Goal: Task Accomplishment & Management: Use online tool/utility

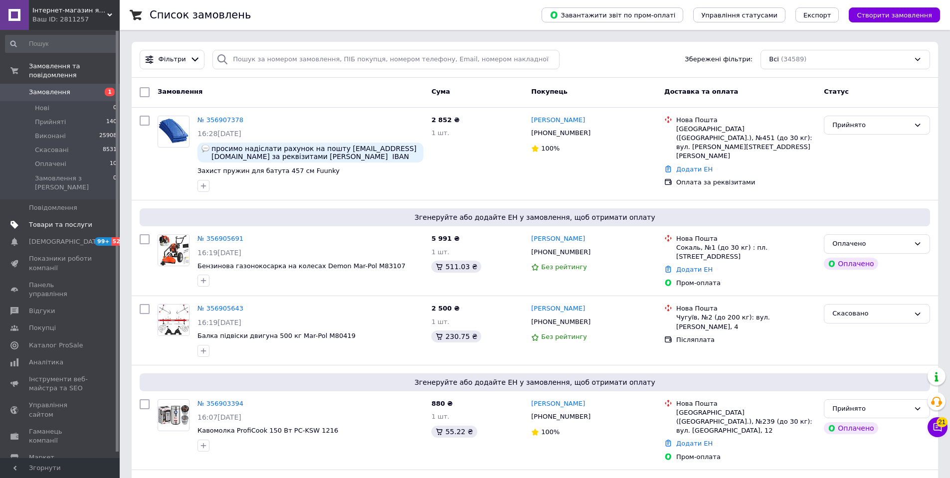
click at [49, 220] on span "Товари та послуги" at bounding box center [60, 224] width 63 height 9
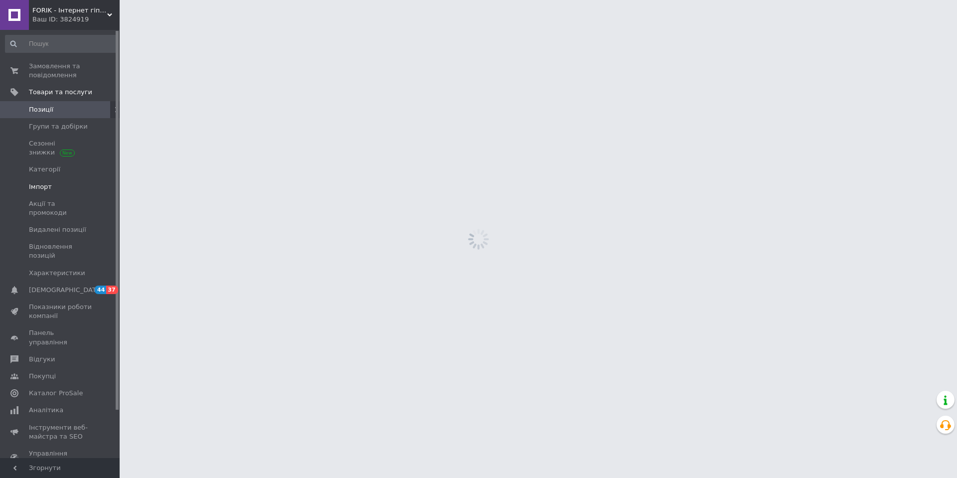
click at [38, 179] on link "Імпорт" at bounding box center [61, 187] width 123 height 17
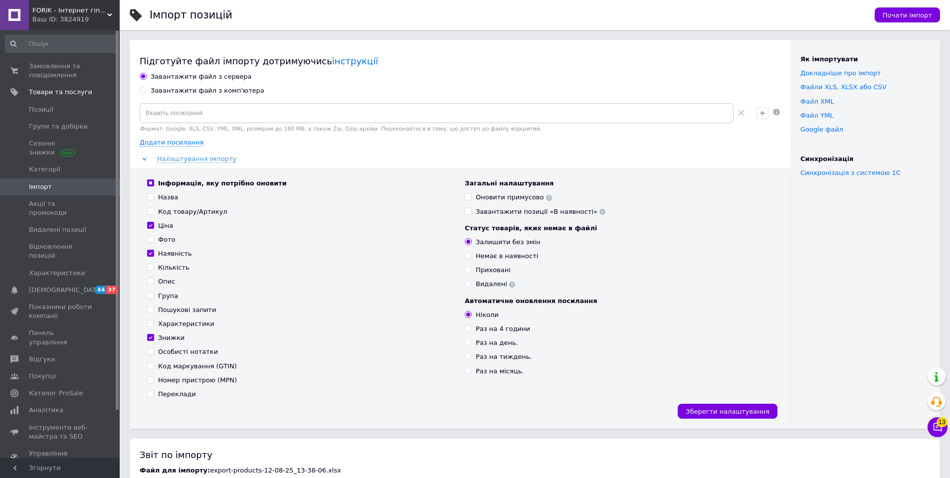
click at [181, 92] on div "Завантажити файл з комп'ютера" at bounding box center [208, 90] width 114 height 9
click at [146, 92] on input "Завантажити файл з комп'ютера" at bounding box center [143, 90] width 6 height 6
radio input "true"
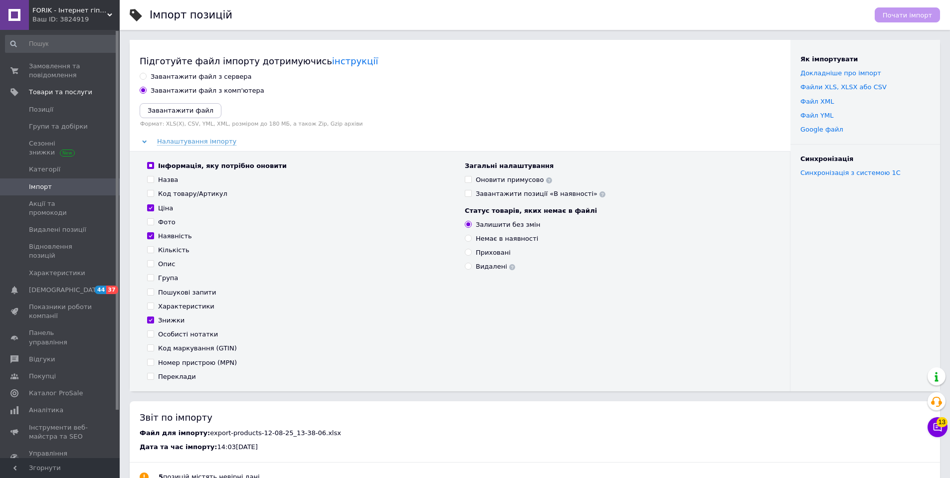
click at [167, 119] on div "Завантажити файл Формат: XLS(X), CSV, YML, XML, розміром до 180 МБ, а також Zip…" at bounding box center [460, 115] width 641 height 24
click at [167, 111] on icon "Завантажити файл" at bounding box center [181, 110] width 66 height 7
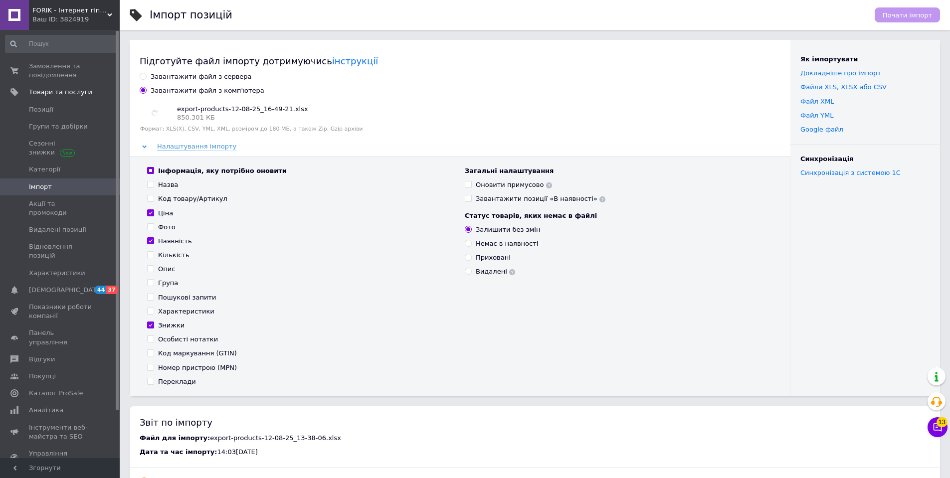
click at [197, 172] on div "Інформація, яку потрібно оновити" at bounding box center [222, 171] width 129 height 9
click at [154, 172] on input "Інформація, яку потрібно оновити" at bounding box center [150, 170] width 6 height 6
checkbox input "false"
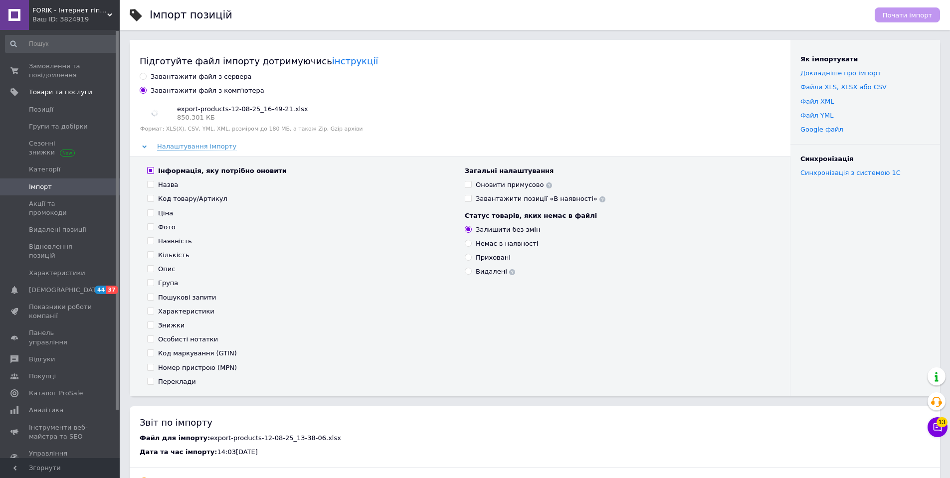
checkbox input "false"
click at [175, 238] on div "Наявність" at bounding box center [175, 241] width 34 height 9
click at [154, 238] on input "Наявність" at bounding box center [150, 240] width 6 height 6
checkbox input "true"
click at [901, 16] on span "Почати імпорт" at bounding box center [907, 14] width 49 height 7
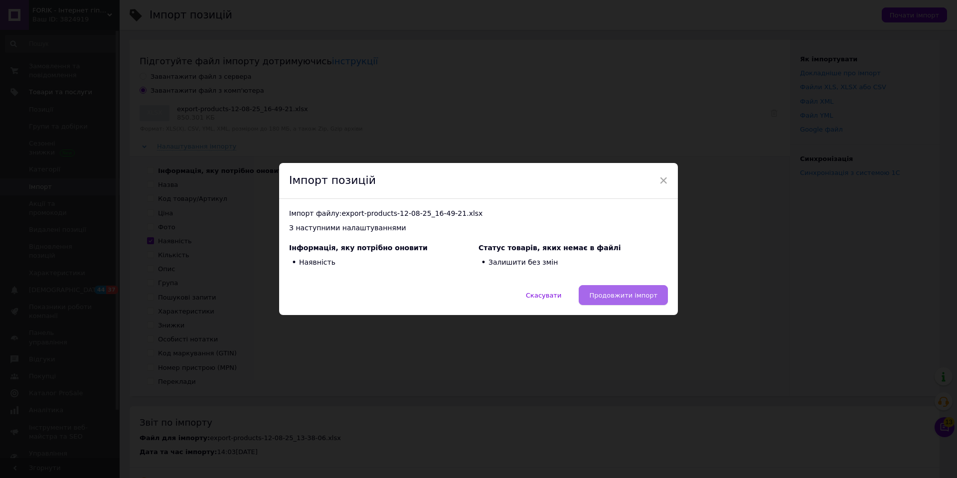
click at [619, 299] on span "Продовжити імпорт" at bounding box center [623, 295] width 68 height 7
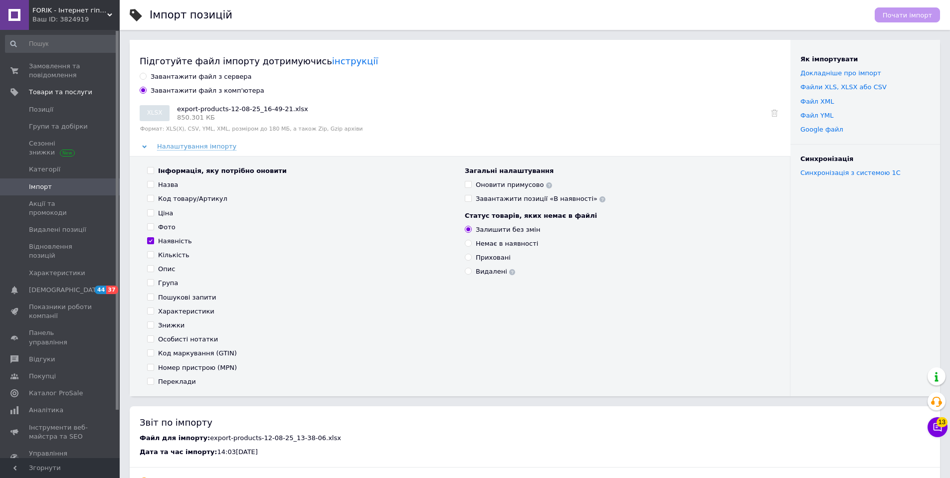
click at [80, 17] on div "Ваш ID: 3824919" at bounding box center [75, 19] width 87 height 9
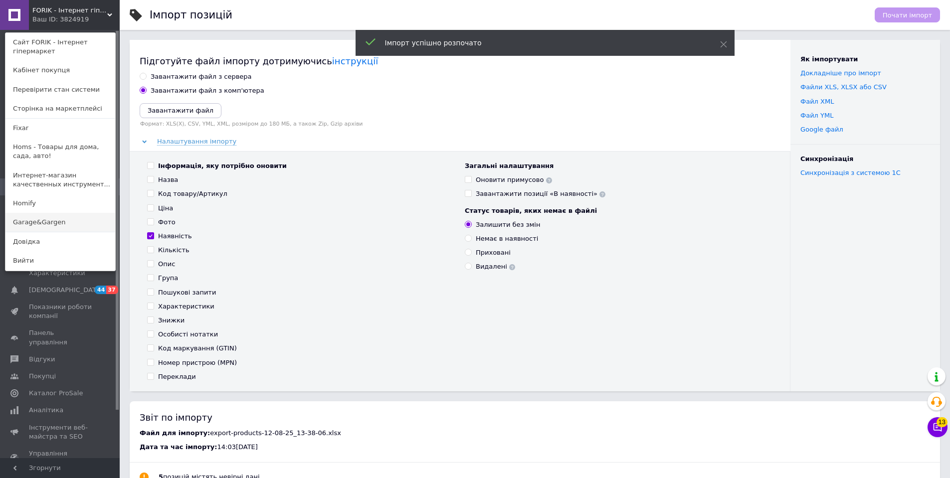
click at [77, 215] on link "Garage&Gargen" at bounding box center [60, 222] width 110 height 19
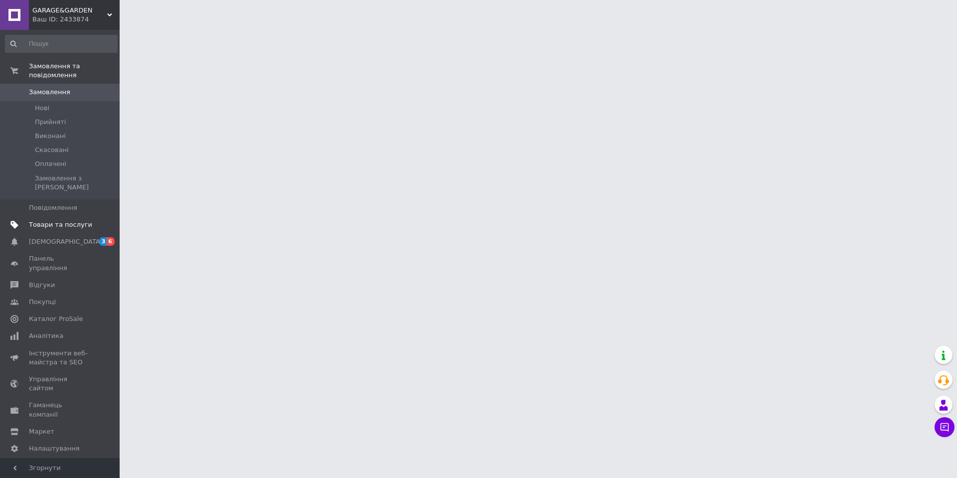
click at [55, 220] on span "Товари та послуги" at bounding box center [60, 224] width 63 height 9
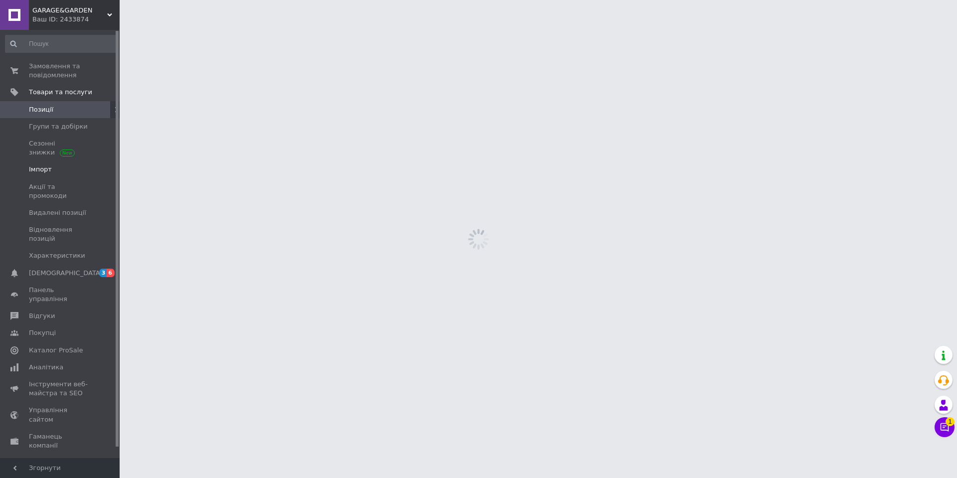
click at [38, 173] on span "Імпорт" at bounding box center [40, 169] width 23 height 9
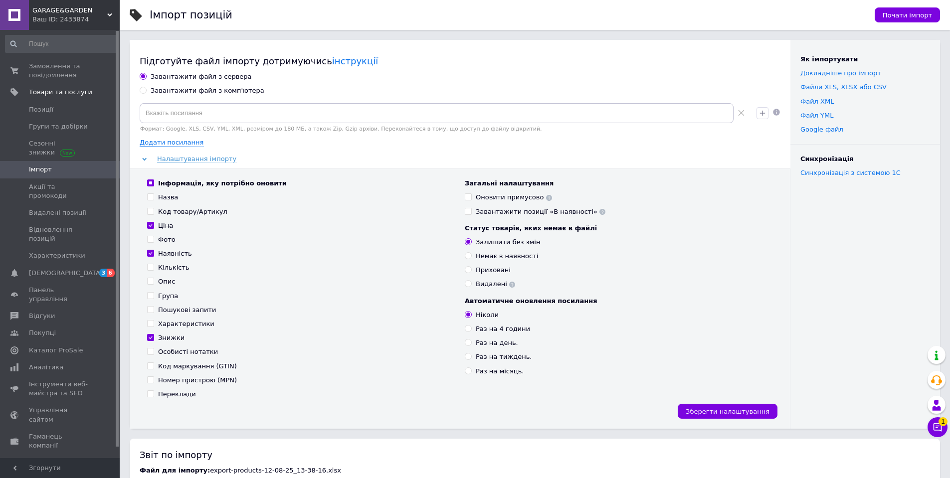
click at [194, 91] on div "Завантажити файл з комп'ютера" at bounding box center [208, 90] width 114 height 9
click at [146, 91] on input "Завантажити файл з комп'ютера" at bounding box center [143, 90] width 6 height 6
radio input "true"
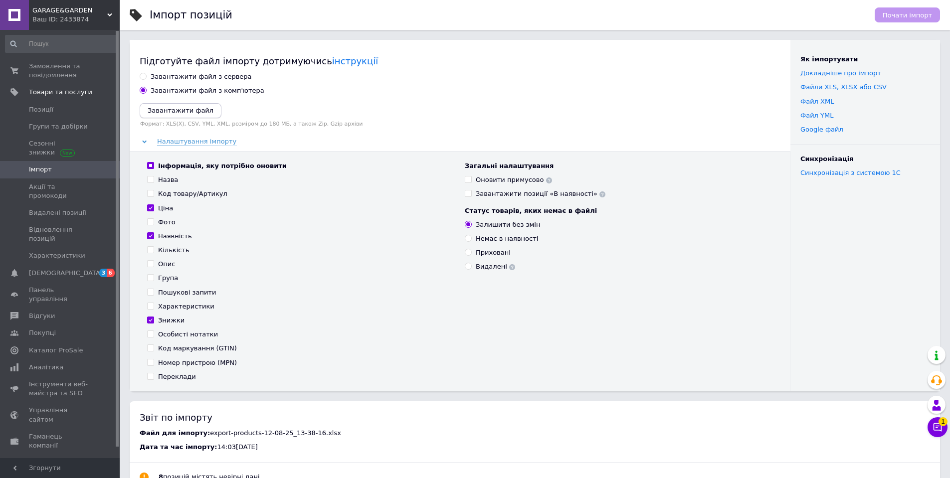
click at [182, 105] on button "Завантажити файл" at bounding box center [181, 110] width 82 height 15
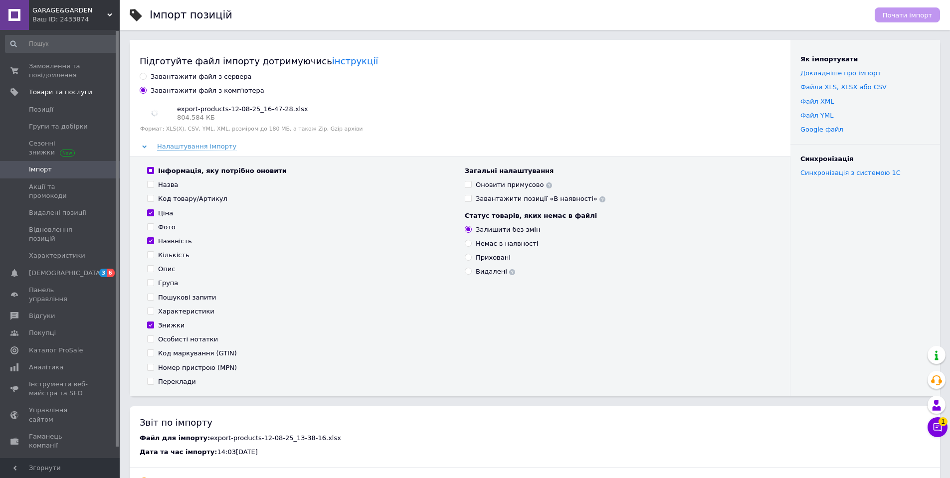
click at [192, 166] on div "Інформація, яку потрібно оновити Назва Код товару/Артикул Ціна Фото Наявність К…" at bounding box center [460, 276] width 661 height 240
click at [189, 173] on div "Інформація, яку потрібно оновити" at bounding box center [222, 171] width 129 height 9
click at [154, 173] on input "Інформація, яку потрібно оновити" at bounding box center [150, 170] width 6 height 6
checkbox input "false"
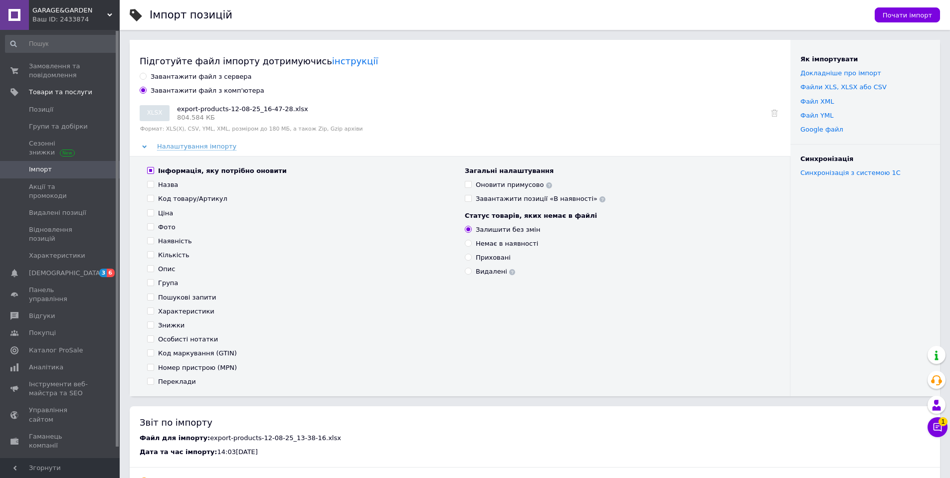
checkbox input "false"
click at [171, 237] on div "Наявність" at bounding box center [175, 241] width 34 height 9
click at [154, 237] on input "Наявність" at bounding box center [150, 240] width 6 height 6
checkbox input "true"
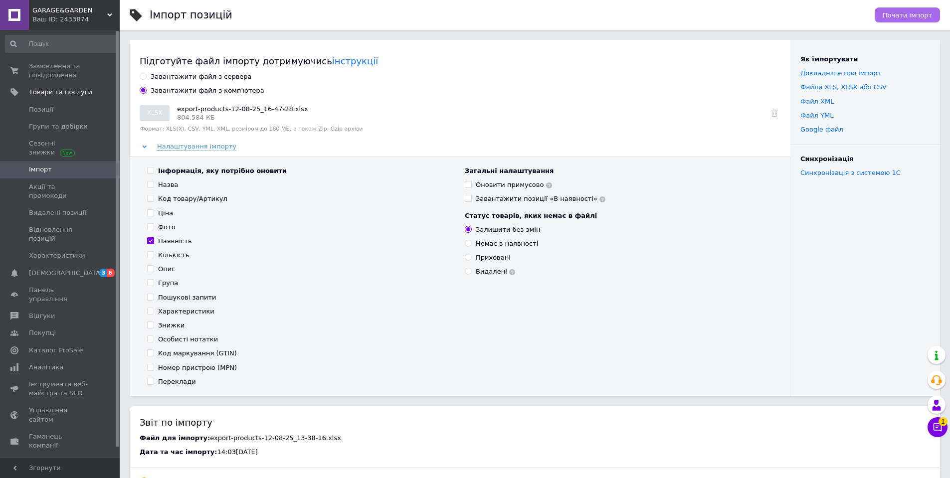
click at [899, 9] on button "Почати імпорт" at bounding box center [907, 14] width 65 height 15
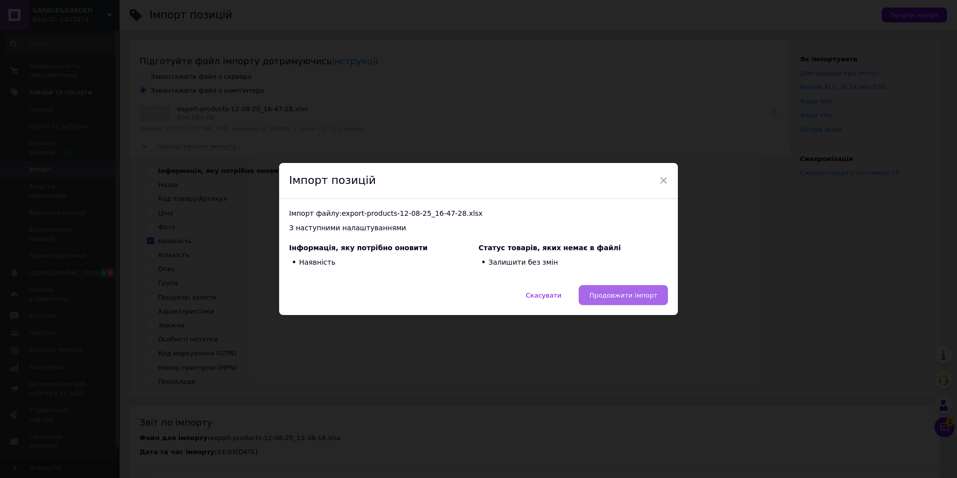
click at [615, 294] on span "Продовжити імпорт" at bounding box center [623, 295] width 68 height 7
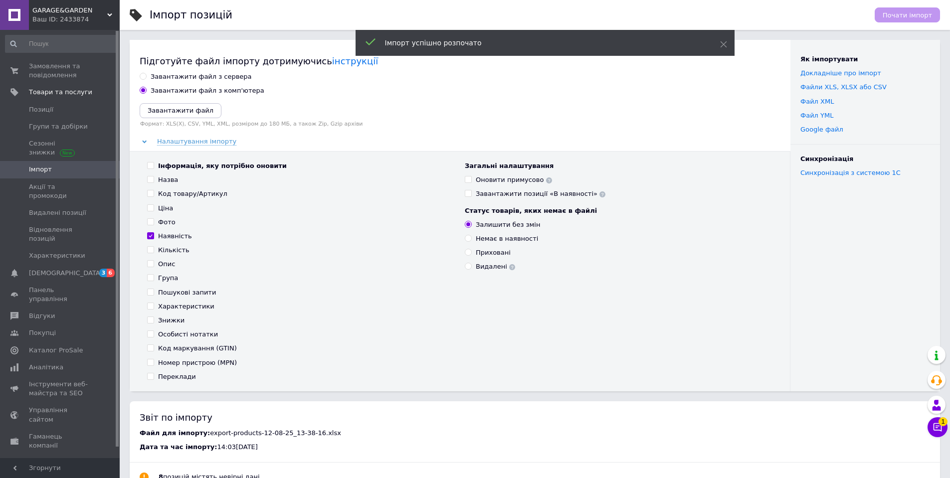
click at [73, 14] on span "GARAGE&GARDEN" at bounding box center [69, 10] width 75 height 9
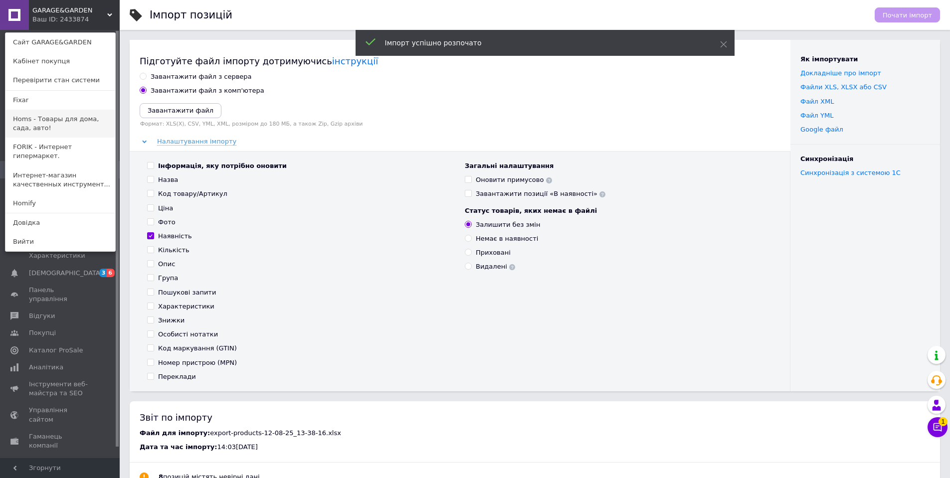
click at [50, 122] on link "Homs - Товары для дома, сада, авто!" at bounding box center [60, 124] width 110 height 28
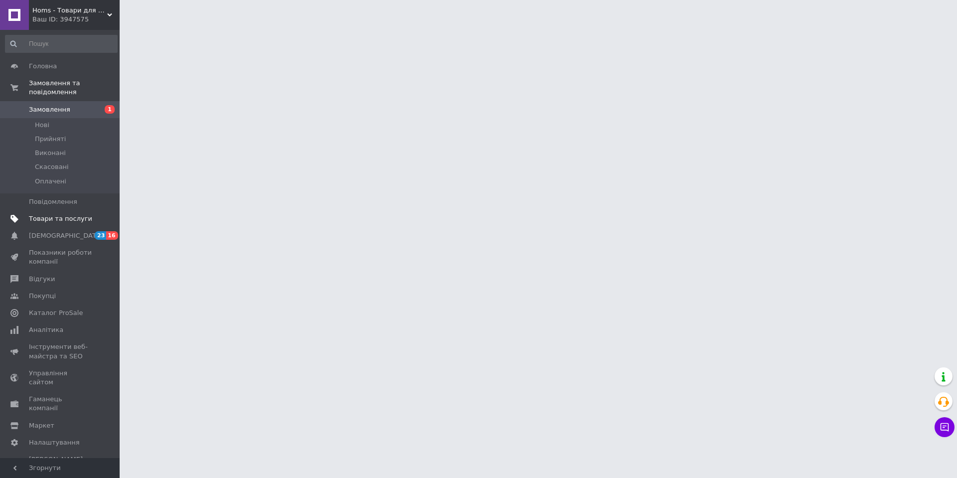
click at [52, 214] on span "Товари та послуги" at bounding box center [60, 218] width 63 height 9
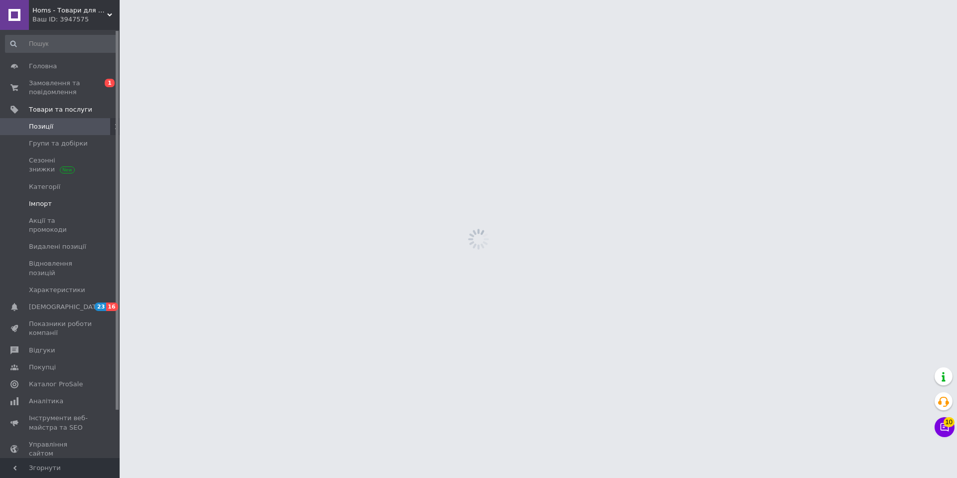
click at [47, 203] on span "Імпорт" at bounding box center [40, 203] width 23 height 9
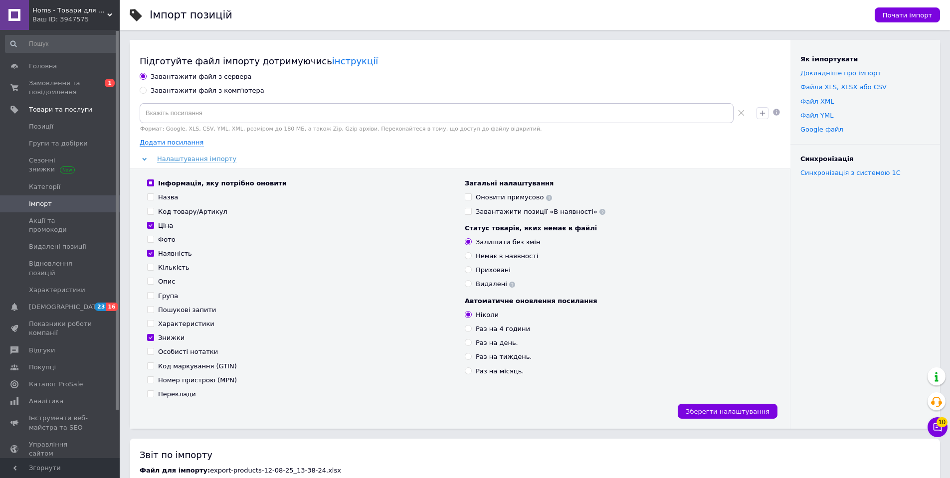
click at [213, 90] on div "Завантажити файл з комп'ютера" at bounding box center [208, 90] width 114 height 9
click at [146, 90] on input "Завантажити файл з комп'ютера" at bounding box center [143, 90] width 6 height 6
radio input "true"
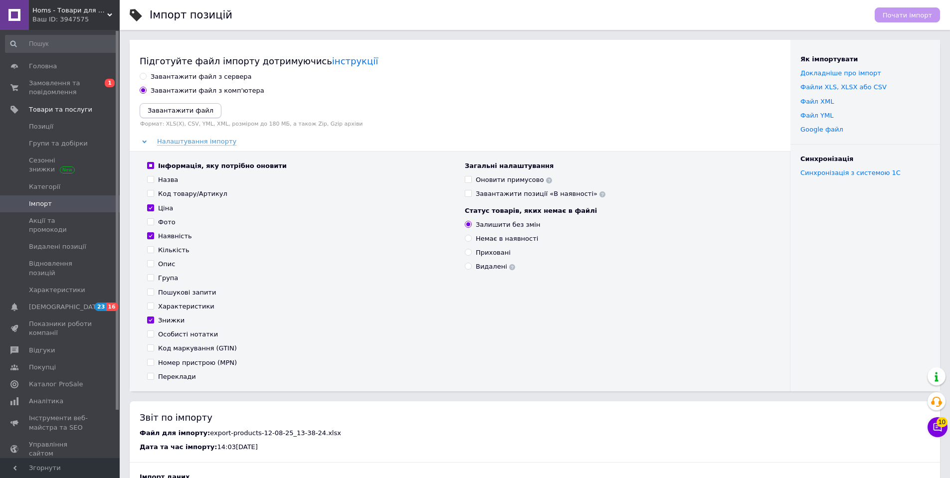
click at [192, 106] on button "Завантажити файл" at bounding box center [181, 110] width 82 height 15
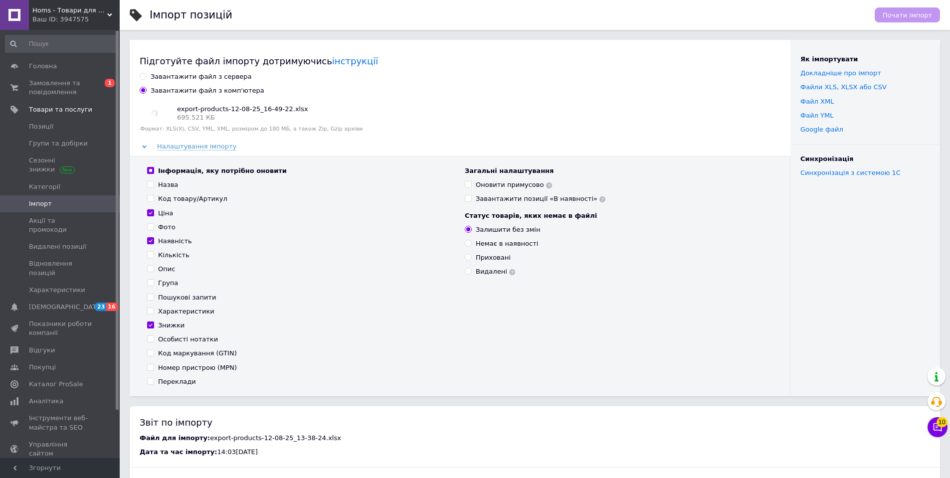
click at [200, 172] on div "Інформація, яку потрібно оновити" at bounding box center [222, 171] width 129 height 9
click at [154, 172] on input "Інформація, яку потрібно оновити" at bounding box center [150, 170] width 6 height 6
checkbox input "false"
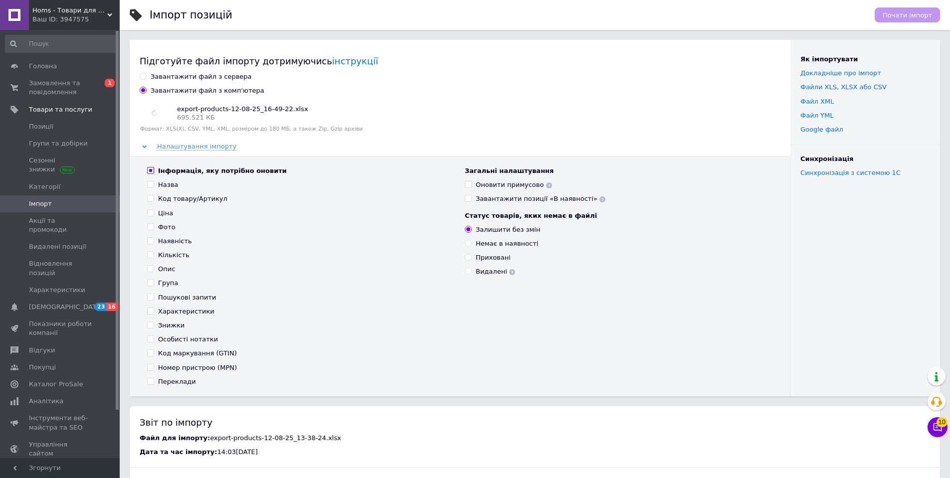
checkbox input "false"
click at [172, 240] on div "Наявність" at bounding box center [175, 241] width 34 height 9
click at [154, 240] on input "Наявність" at bounding box center [150, 240] width 6 height 6
checkbox input "true"
click at [915, 17] on span "Почати імпорт" at bounding box center [907, 14] width 49 height 7
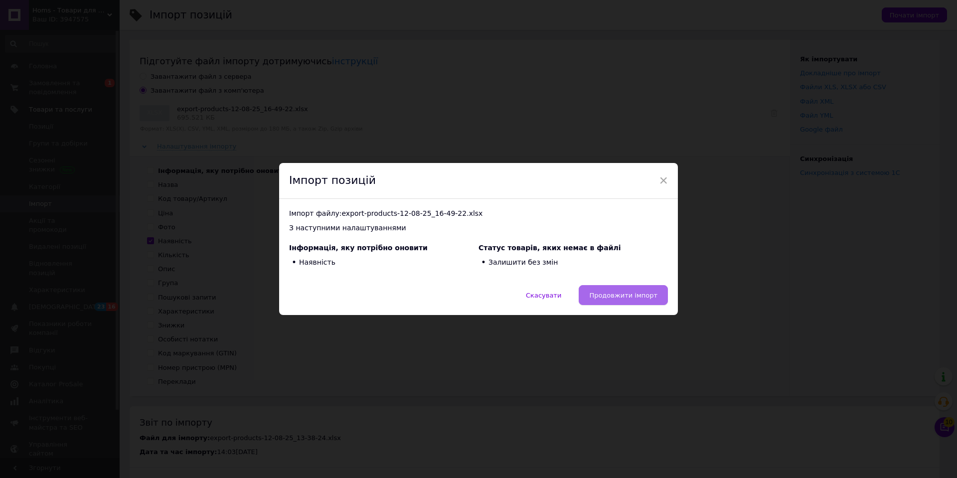
click at [636, 295] on span "Продовжити імпорт" at bounding box center [623, 295] width 68 height 7
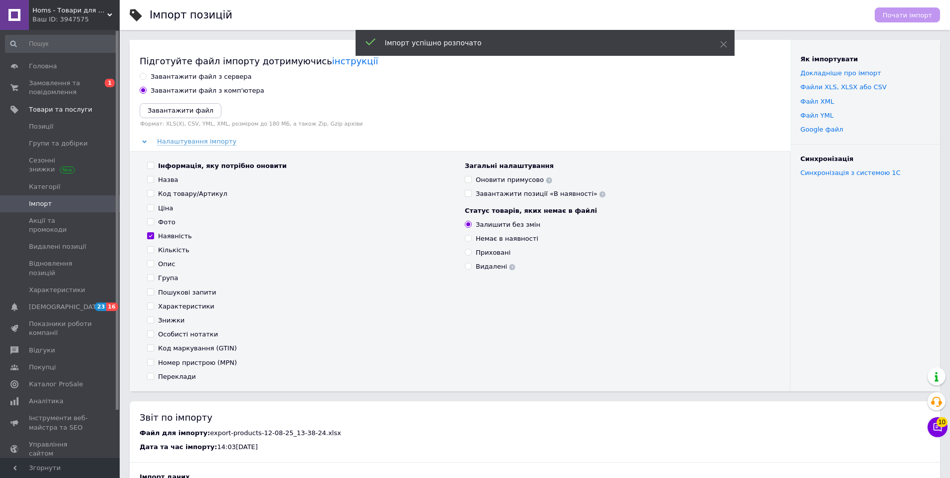
click at [76, 19] on div "Ваш ID: 3947575" at bounding box center [75, 19] width 87 height 9
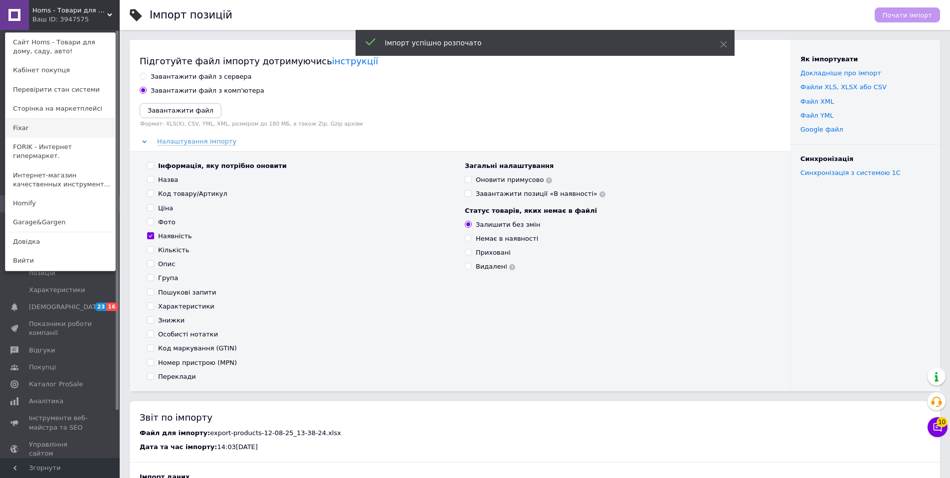
click at [53, 124] on link "Fixar" at bounding box center [60, 128] width 110 height 19
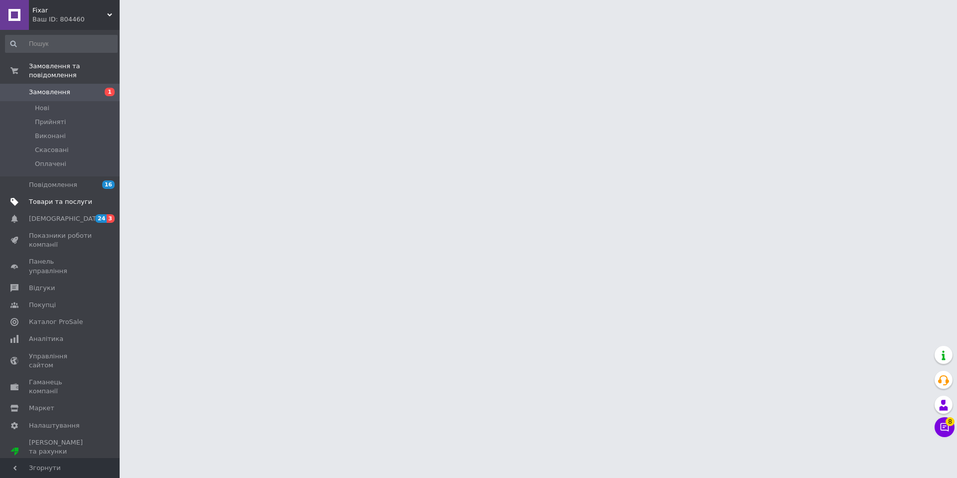
click at [62, 197] on span "Товари та послуги" at bounding box center [60, 201] width 63 height 9
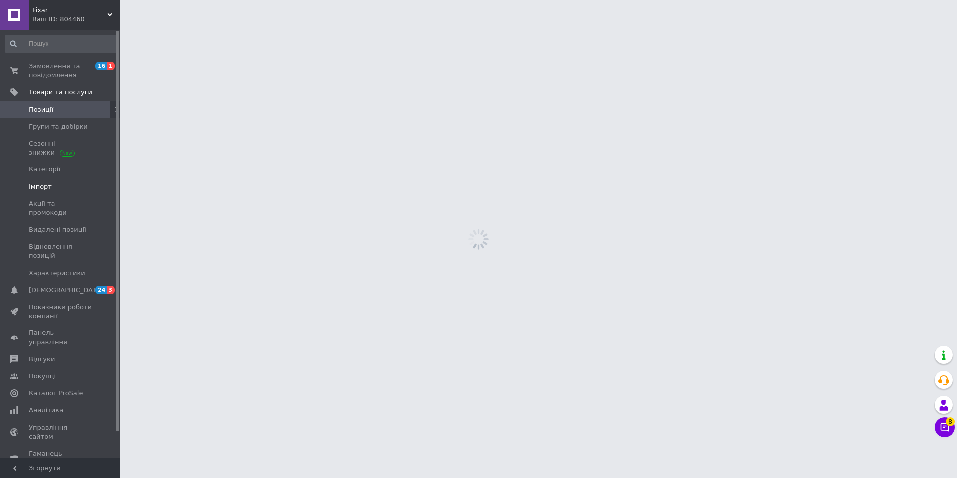
click at [43, 189] on span "Імпорт" at bounding box center [40, 187] width 23 height 9
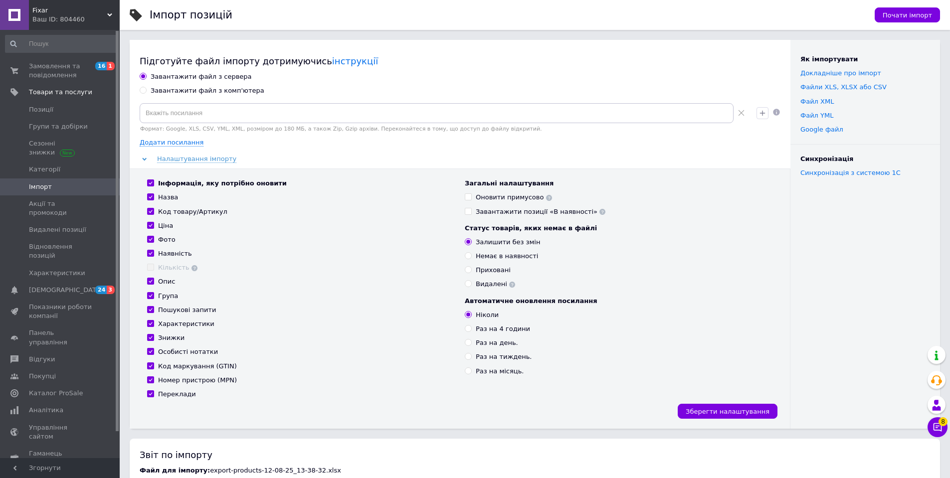
click at [192, 88] on div "Завантажити файл з комп'ютера" at bounding box center [208, 90] width 114 height 9
click at [146, 88] on input "Завантажити файл з комп'ютера" at bounding box center [143, 90] width 6 height 6
radio input "true"
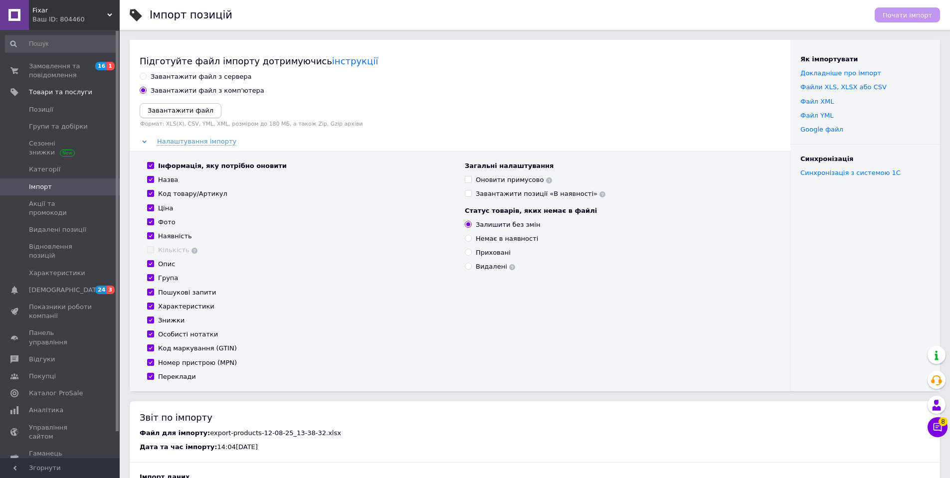
click at [168, 116] on button "Завантажити файл" at bounding box center [181, 110] width 82 height 15
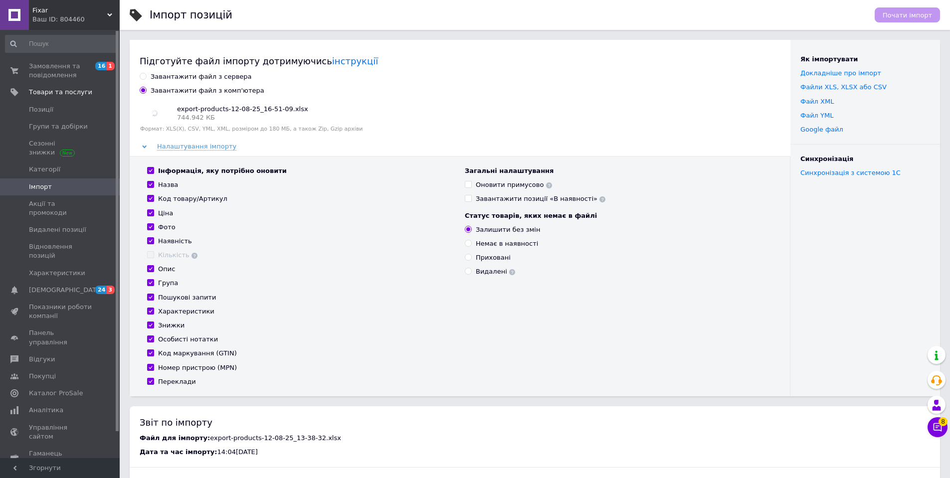
click at [207, 169] on div "Інформація, яку потрібно оновити" at bounding box center [222, 171] width 129 height 9
click at [154, 169] on input "Інформація, яку потрібно оновити" at bounding box center [150, 170] width 6 height 6
checkbox input "false"
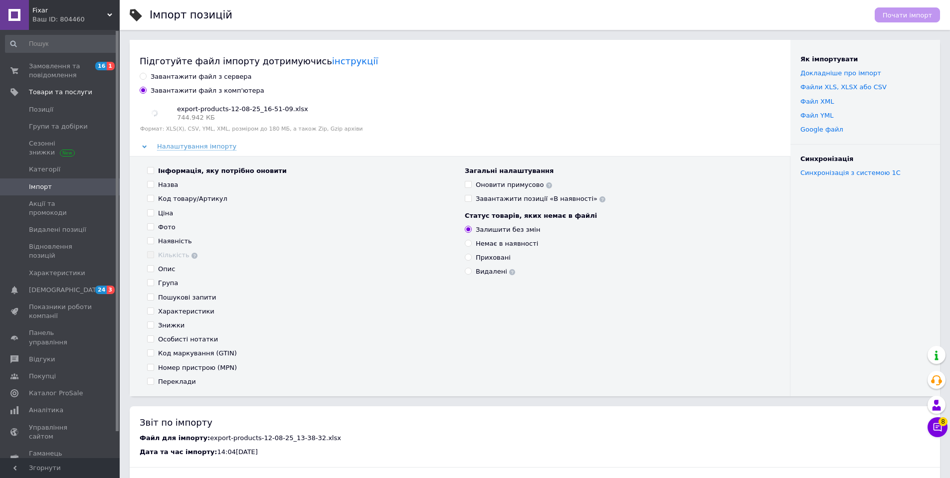
checkbox input "false"
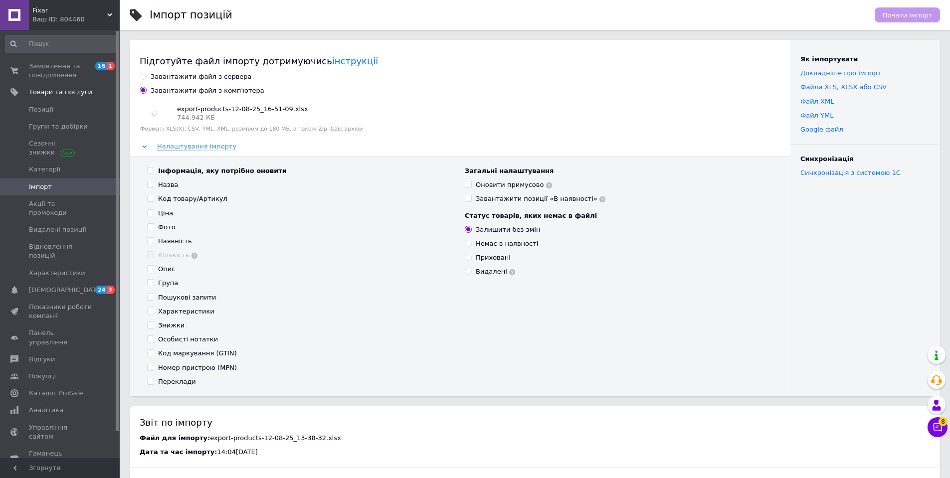
checkbox input "false"
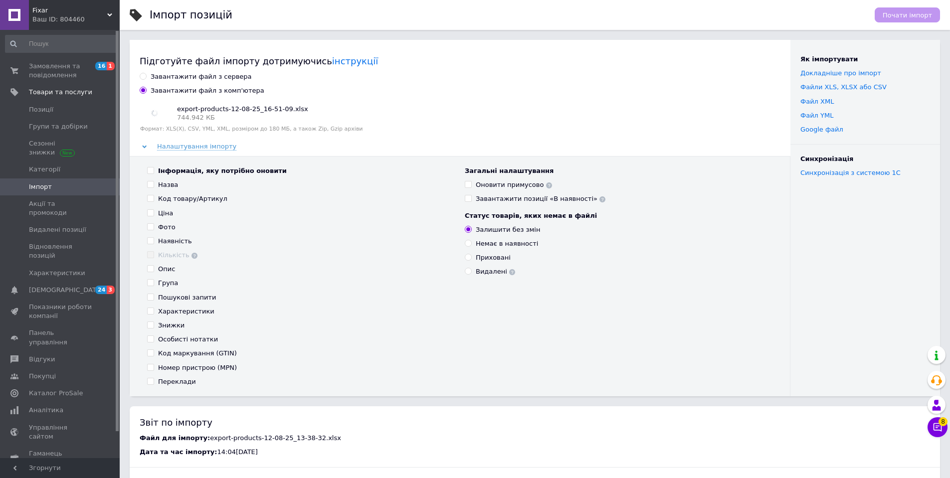
checkbox input "false"
click at [173, 237] on div "Наявність" at bounding box center [175, 241] width 34 height 9
click at [154, 237] on input "Наявність" at bounding box center [150, 240] width 6 height 6
checkbox input "true"
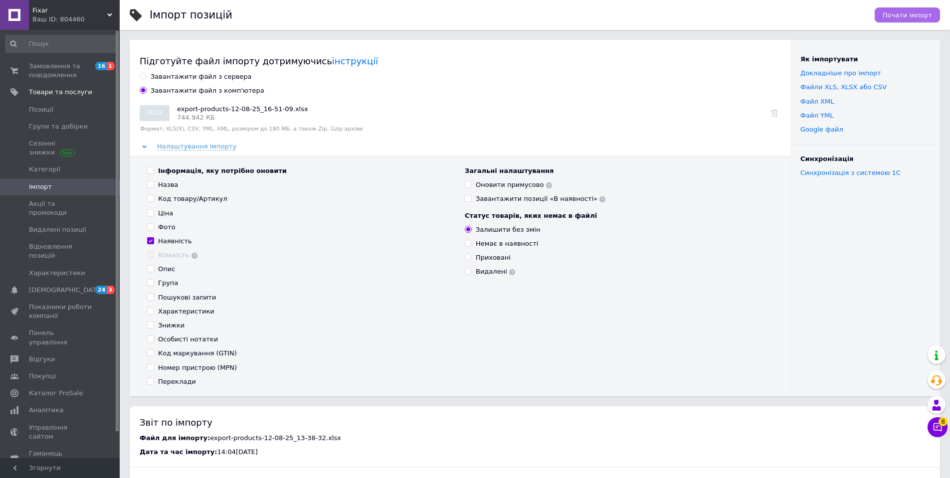
click at [888, 14] on button "Почати імпорт" at bounding box center [907, 14] width 65 height 15
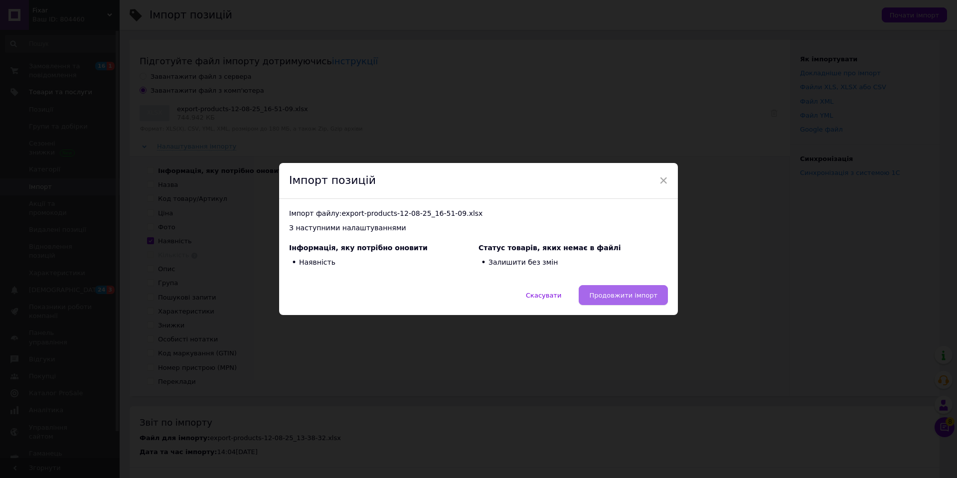
click at [634, 288] on button "Продовжити імпорт" at bounding box center [623, 295] width 89 height 20
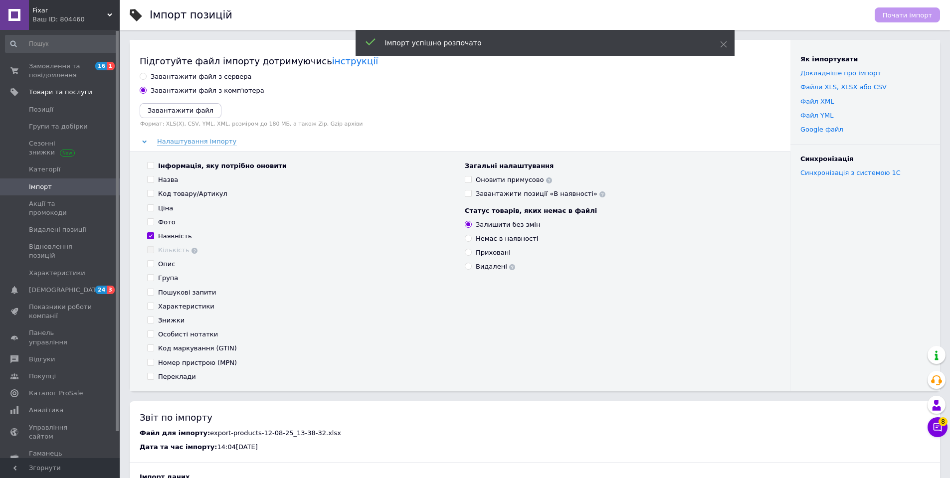
click at [85, 17] on div "Ваш ID: 804460" at bounding box center [75, 19] width 87 height 9
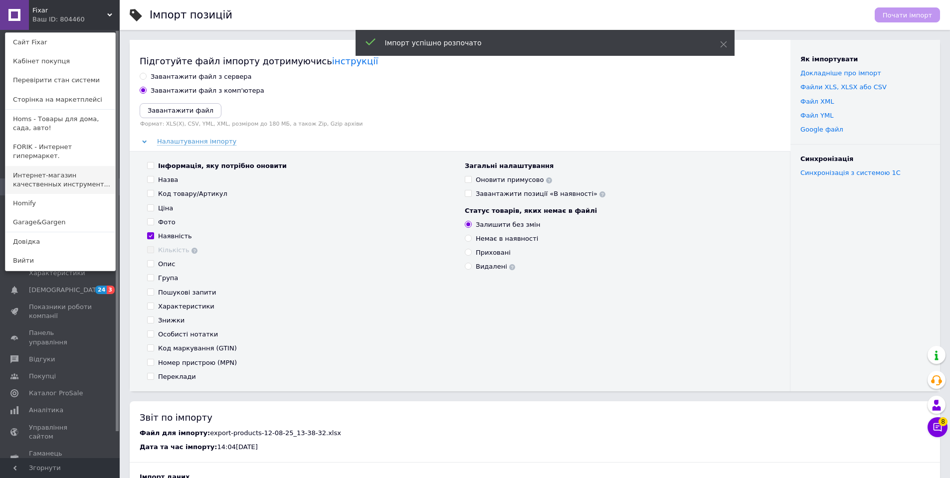
click at [57, 166] on link "Интернет-магазин качественных инструмент..." at bounding box center [60, 180] width 110 height 28
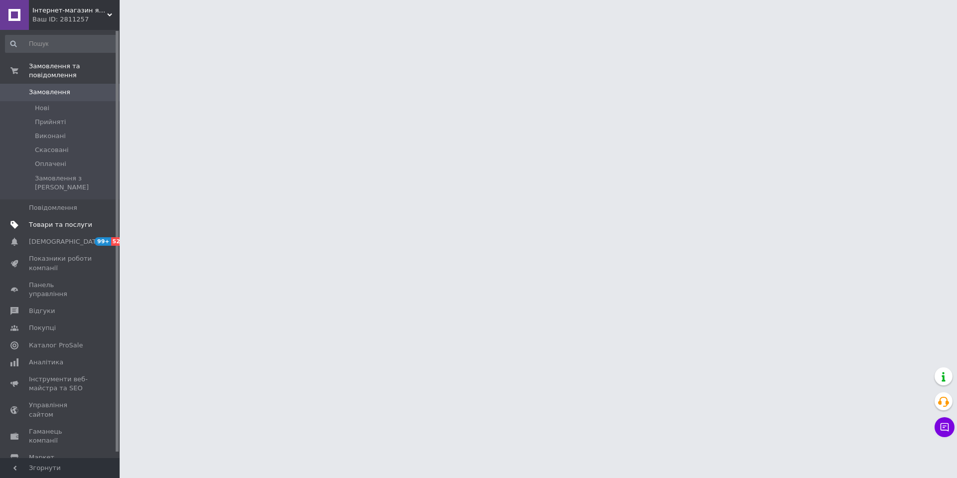
click at [49, 220] on span "Товари та послуги" at bounding box center [60, 224] width 63 height 9
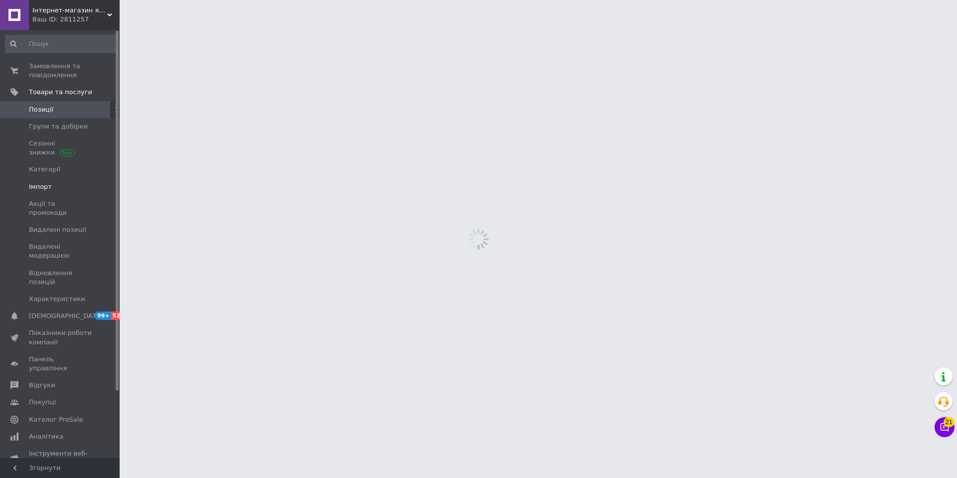
click at [46, 191] on link "Імпорт" at bounding box center [61, 187] width 123 height 17
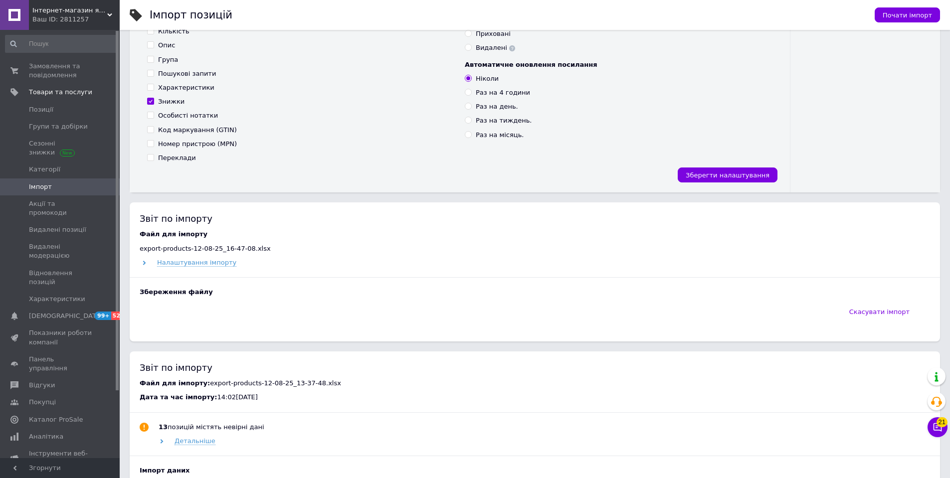
scroll to position [249, 0]
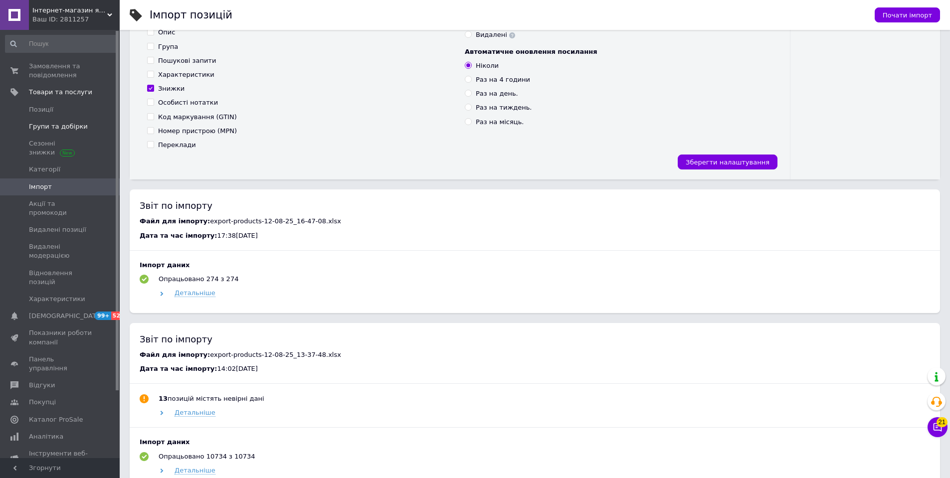
click at [57, 118] on link "Групи та добірки" at bounding box center [61, 126] width 123 height 17
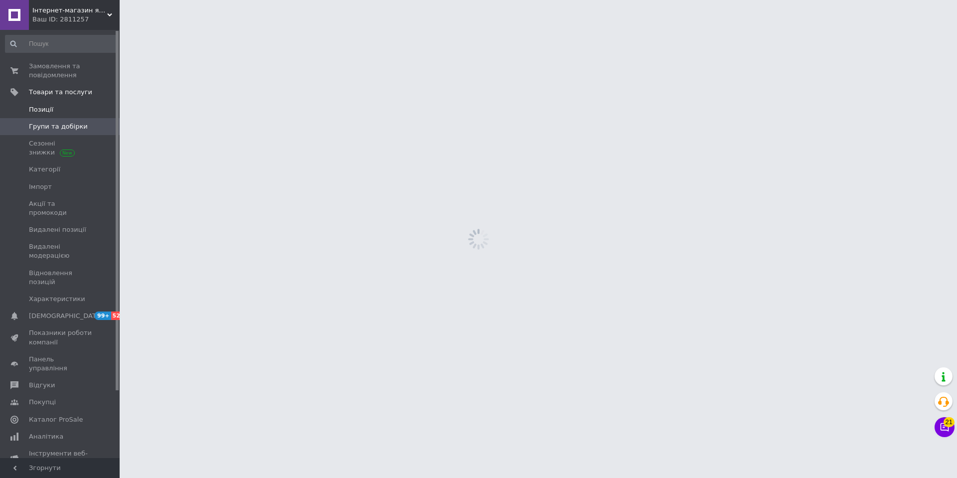
click at [48, 112] on span "Позиції" at bounding box center [41, 109] width 24 height 9
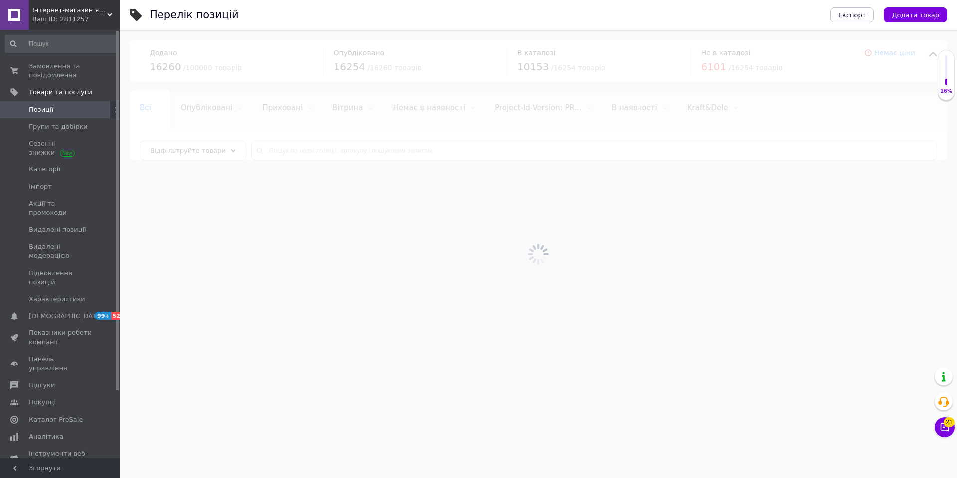
click at [326, 146] on div at bounding box center [539, 254] width 838 height 448
click at [328, 147] on div at bounding box center [539, 254] width 838 height 448
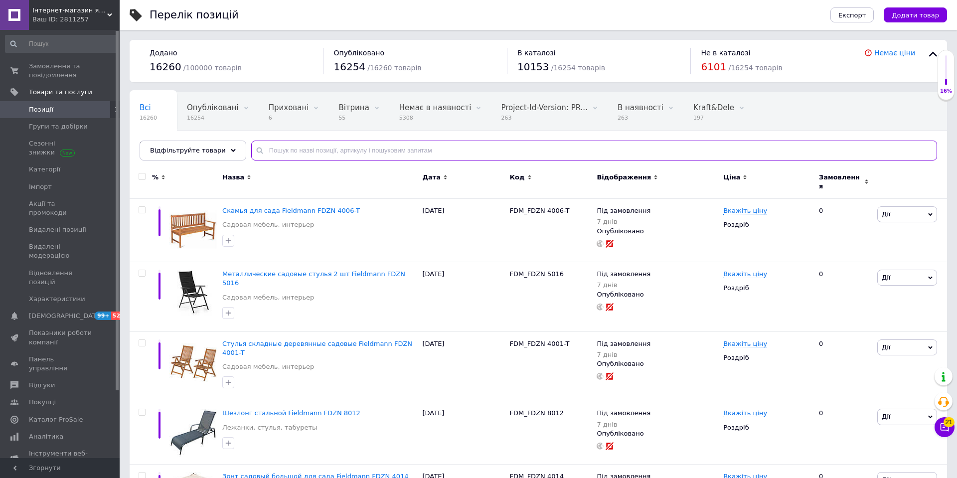
click at [328, 147] on input "text" at bounding box center [594, 151] width 686 height 20
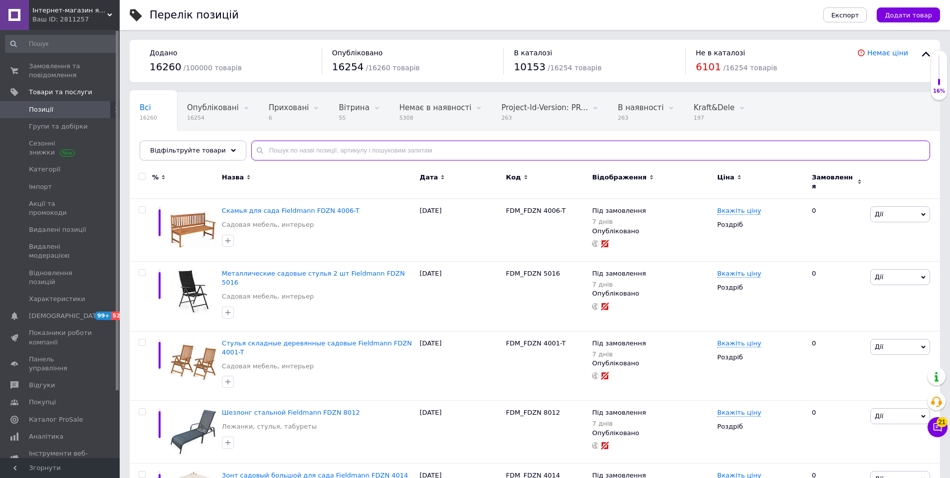
paste input "SLM_55876 Кухонный комбайн PROFICOOK PC-KM 1096 1,000 1 13847 11 743,00 15 Прод…"
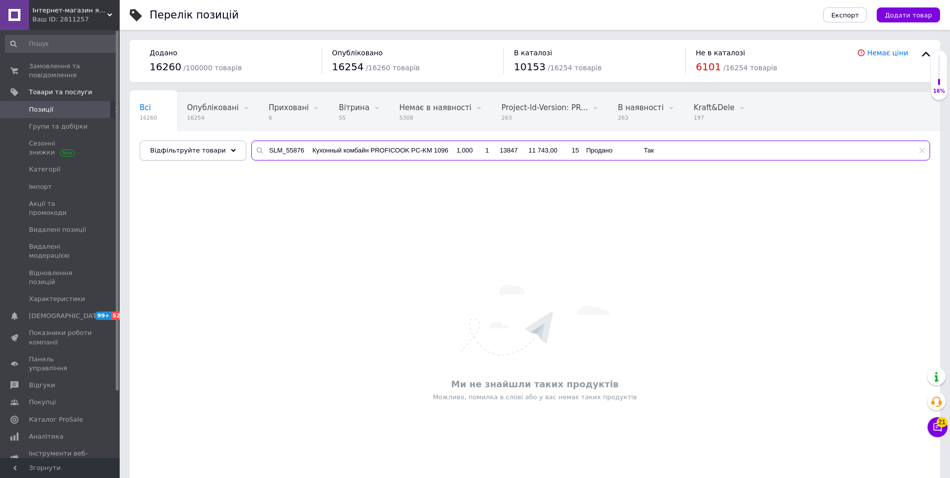
drag, startPoint x: 292, startPoint y: 151, endPoint x: 227, endPoint y: 152, distance: 64.8
click at [227, 152] on div "Відфільтруйте товари SLM_55876 Кухонный комбайн PROFICOOK PC-KM 1096 1,000 1 13…" at bounding box center [535, 151] width 790 height 20
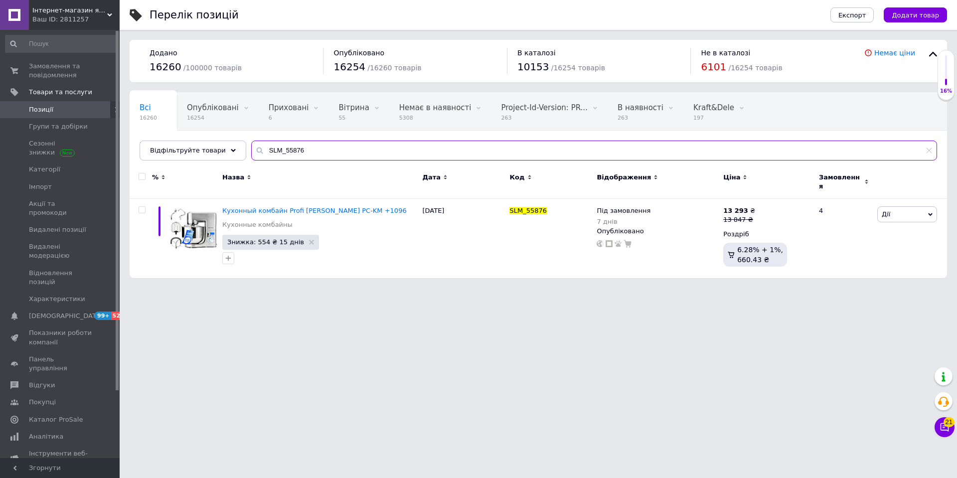
type input "SLM_55876"
